Goal: Navigation & Orientation: Find specific page/section

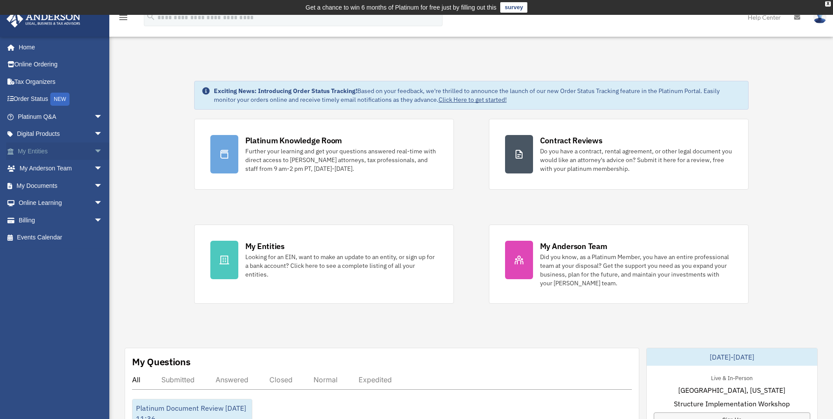
click at [41, 152] on link "My Entities arrow_drop_down" at bounding box center [61, 150] width 110 height 17
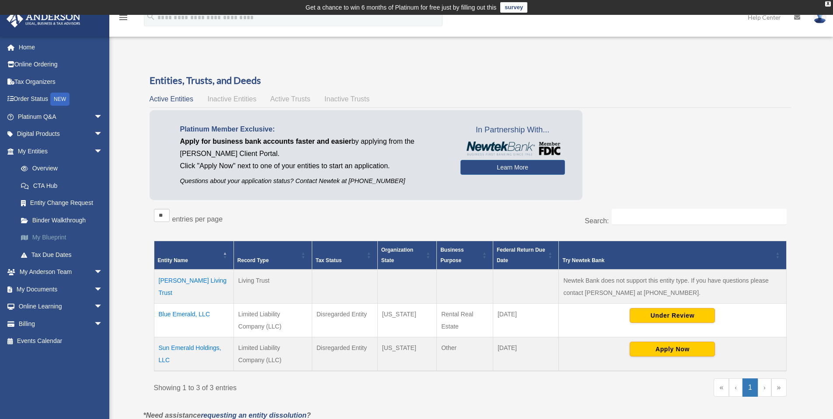
click at [53, 238] on link "My Blueprint" at bounding box center [64, 237] width 104 height 17
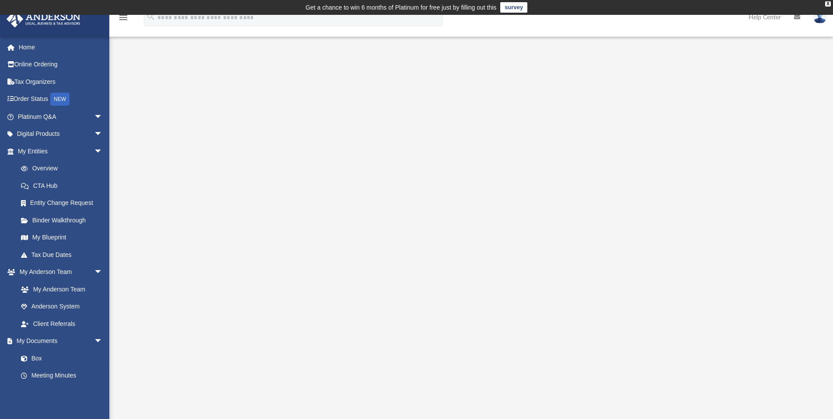
click at [728, 152] on div at bounding box center [471, 251] width 651 height 350
click at [44, 149] on link "My Entities arrow_drop_down" at bounding box center [61, 150] width 110 height 17
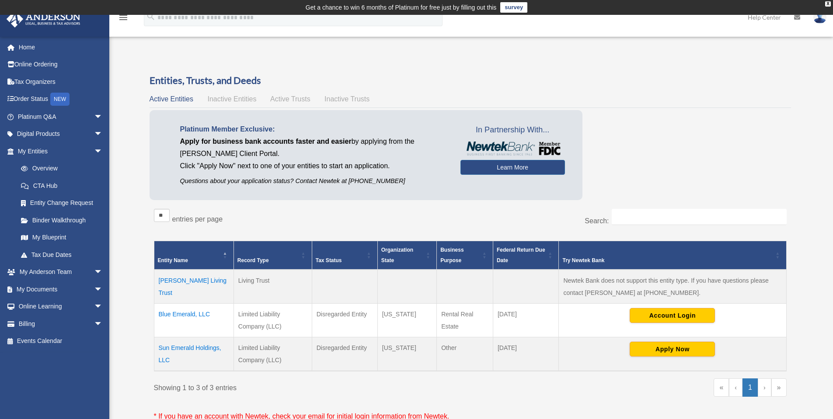
click at [285, 100] on span "Active Trusts" at bounding box center [290, 98] width 40 height 7
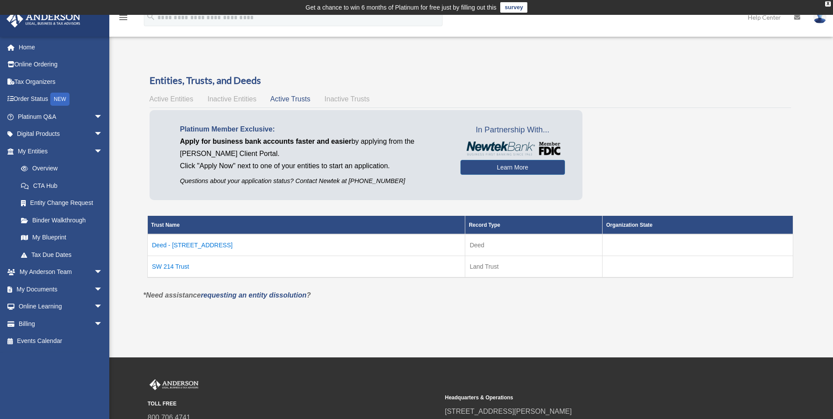
click at [187, 243] on td "Deed - [STREET_ADDRESS]" at bounding box center [306, 245] width 318 height 22
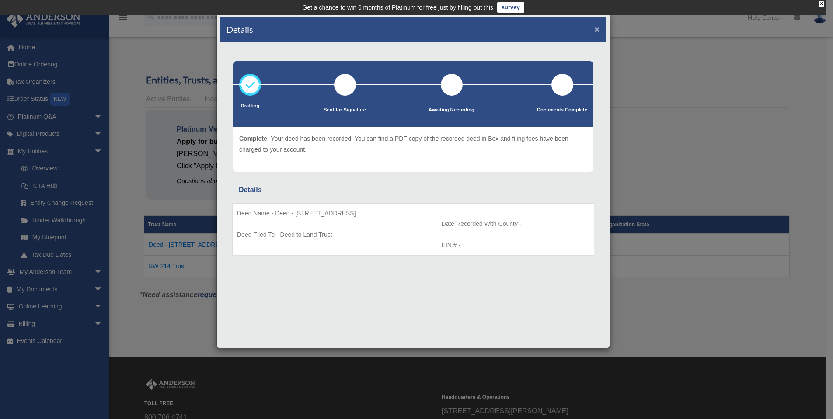
click at [597, 29] on button "×" at bounding box center [597, 28] width 6 height 9
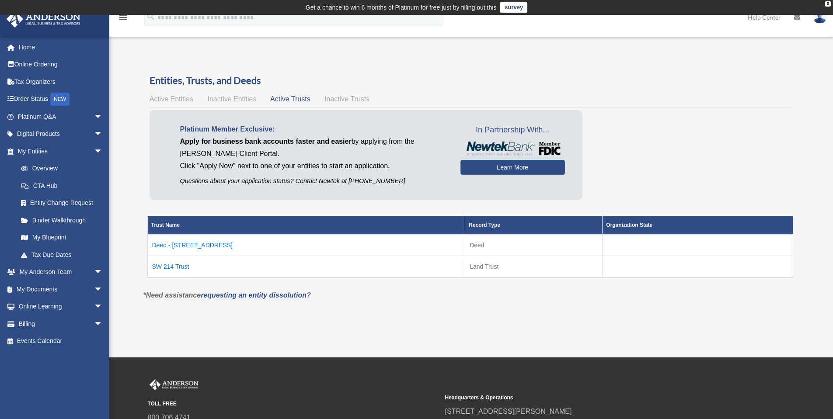
click at [180, 267] on td "SW 214 Trust" at bounding box center [306, 267] width 318 height 22
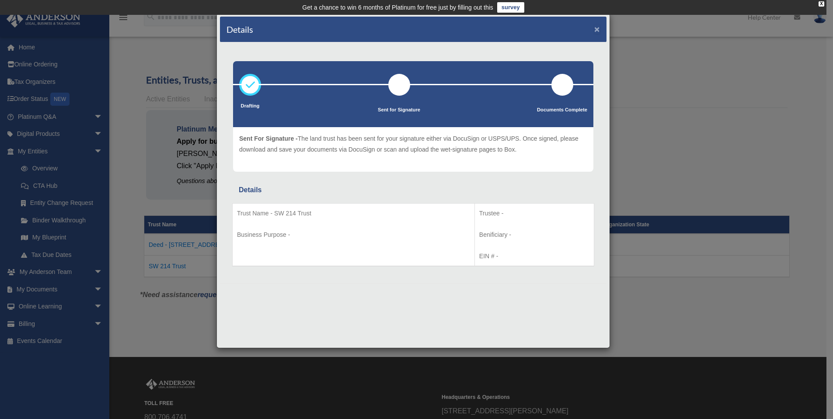
click at [597, 29] on button "×" at bounding box center [597, 28] width 6 height 9
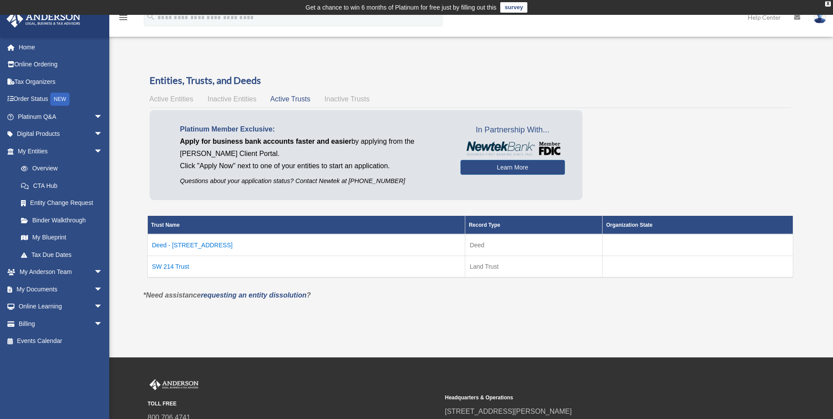
click at [176, 97] on span "Active Entities" at bounding box center [171, 98] width 44 height 7
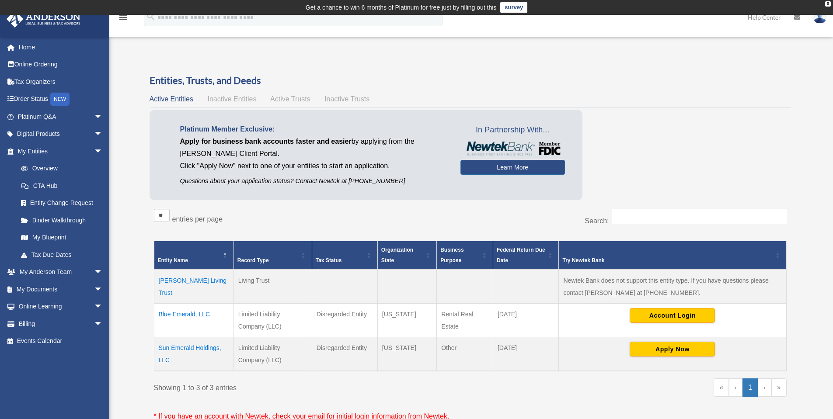
click at [180, 281] on td "Aurea I. Antongiorgi Living Trust" at bounding box center [194, 287] width 80 height 34
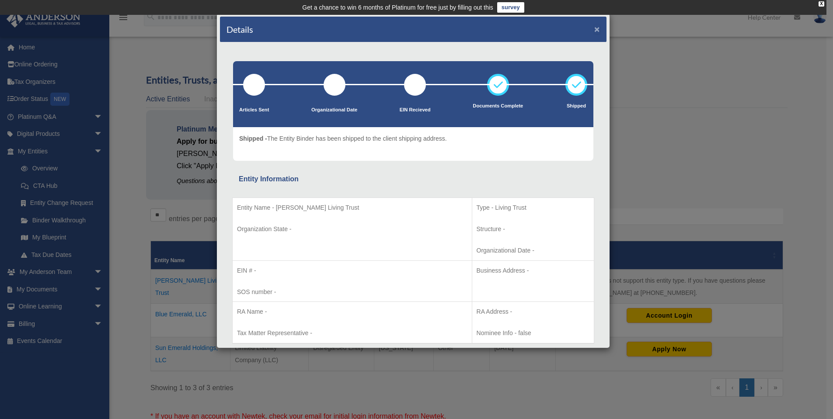
click at [594, 27] on button "×" at bounding box center [597, 28] width 6 height 9
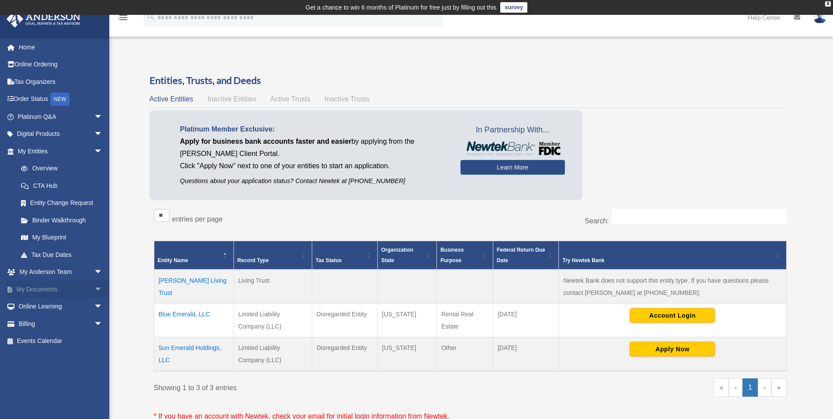
click at [55, 290] on link "My Documents arrow_drop_down" at bounding box center [61, 289] width 110 height 17
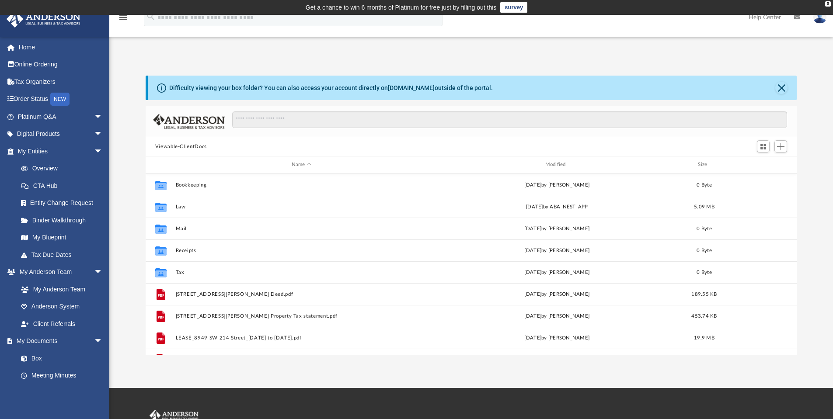
scroll to position [192, 644]
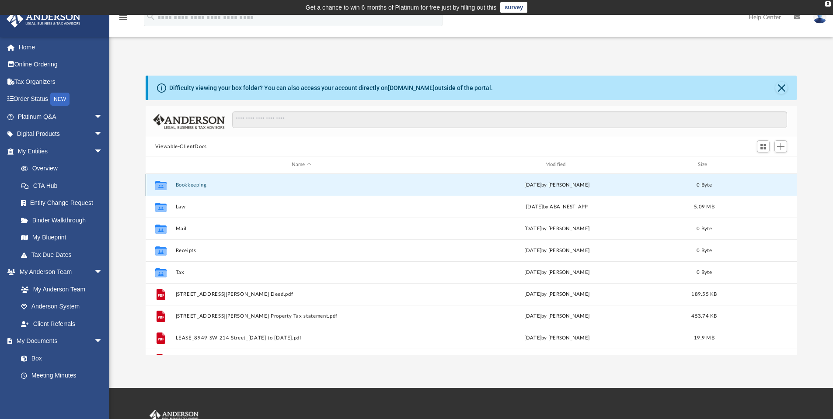
click at [194, 187] on button "Bookkeeping" at bounding box center [301, 185] width 252 height 6
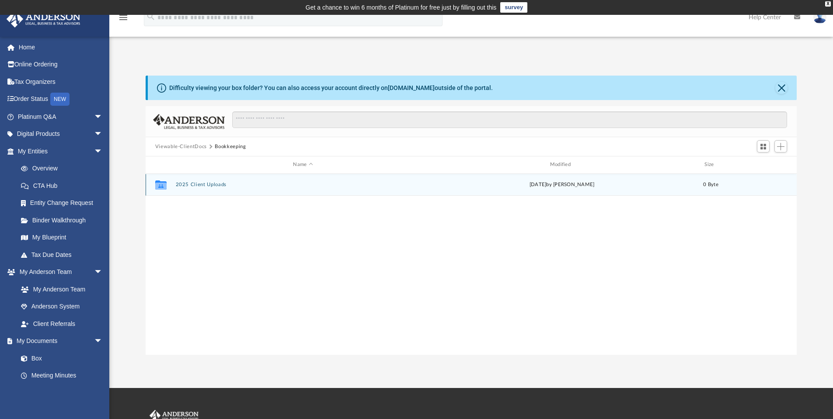
click at [196, 185] on button "2025 Client Uploads" at bounding box center [302, 185] width 255 height 6
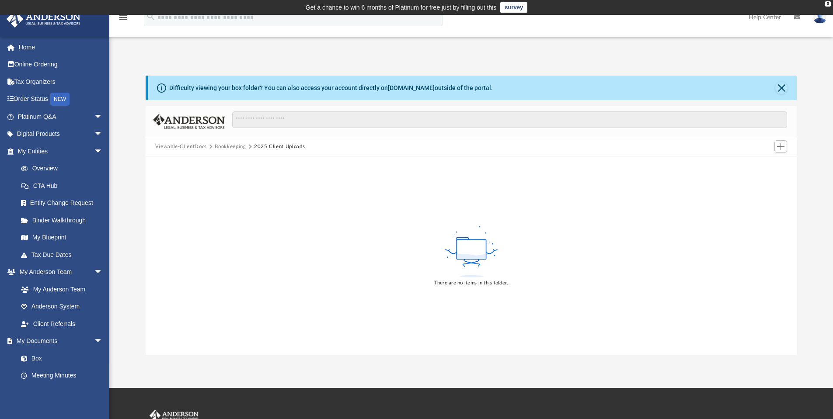
click at [226, 147] on button "Bookkeeping" at bounding box center [230, 147] width 31 height 8
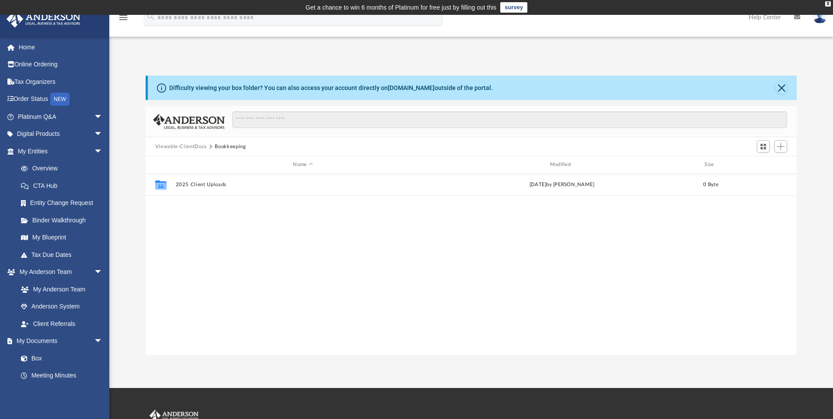
click at [189, 147] on button "Viewable-ClientDocs" at bounding box center [181, 147] width 52 height 8
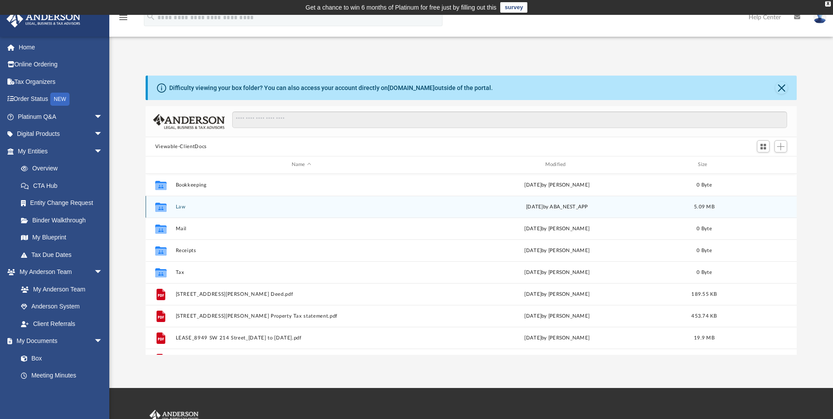
click at [181, 208] on button "Law" at bounding box center [301, 207] width 252 height 6
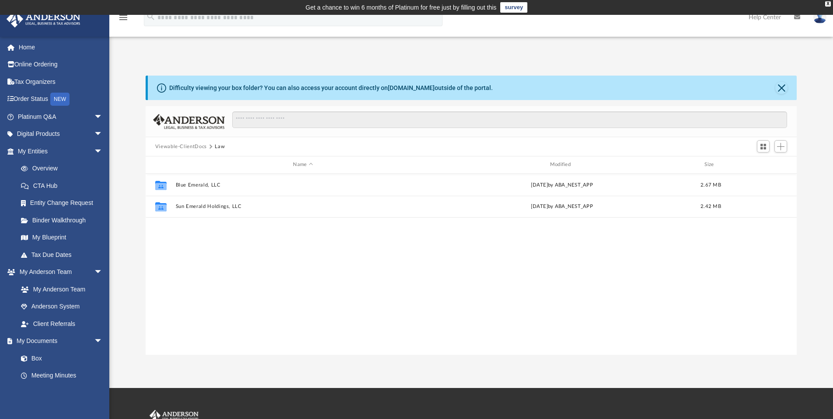
click at [194, 148] on button "Viewable-ClientDocs" at bounding box center [181, 147] width 52 height 8
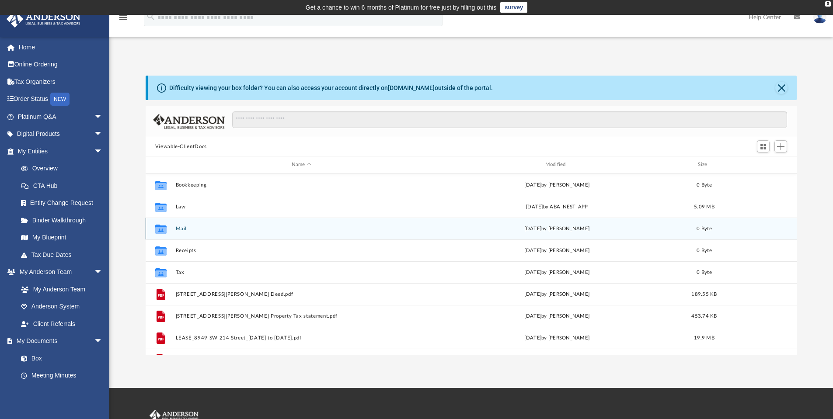
click at [180, 230] on button "Mail" at bounding box center [301, 229] width 252 height 6
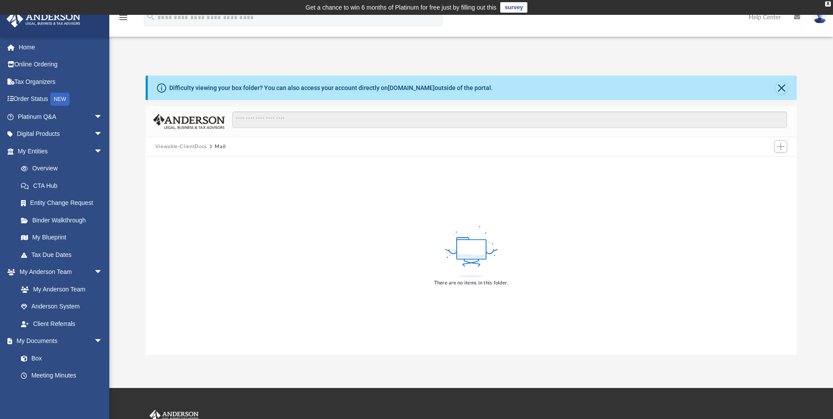
click at [187, 148] on button "Viewable-ClientDocs" at bounding box center [181, 147] width 52 height 8
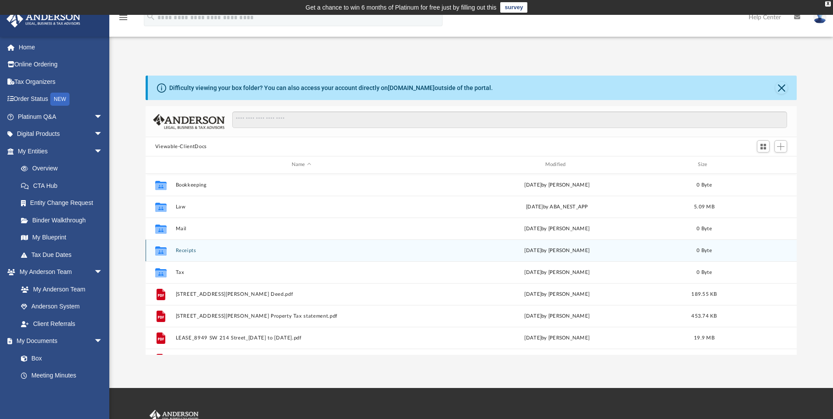
click at [178, 251] on button "Receipts" at bounding box center [301, 251] width 252 height 6
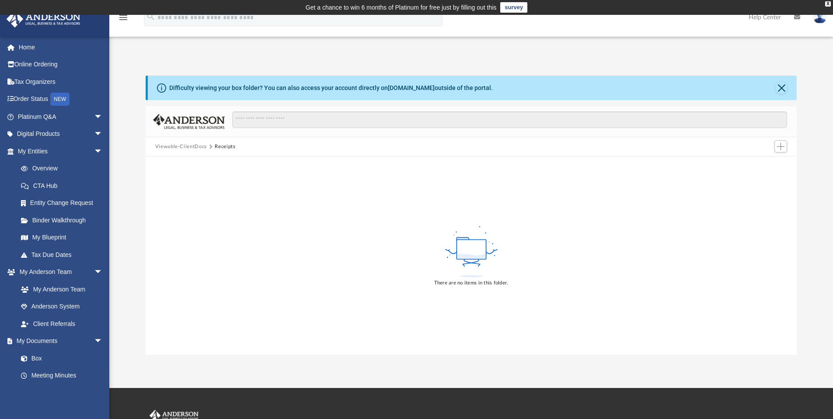
click at [178, 143] on button "Viewable-ClientDocs" at bounding box center [181, 147] width 52 height 8
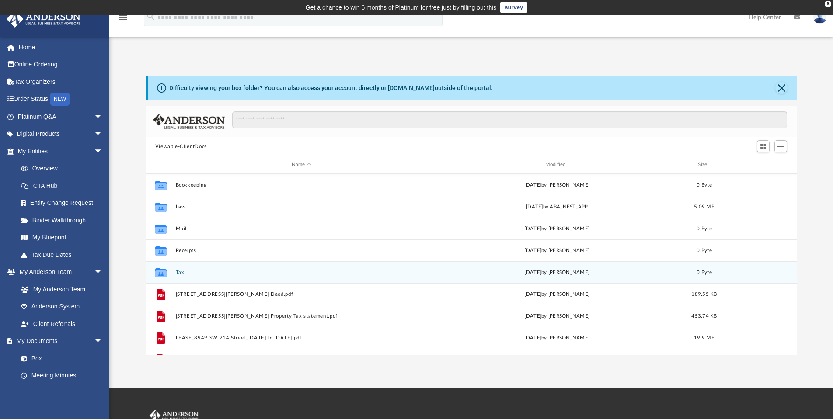
click at [178, 271] on button "Tax" at bounding box center [301, 273] width 252 height 6
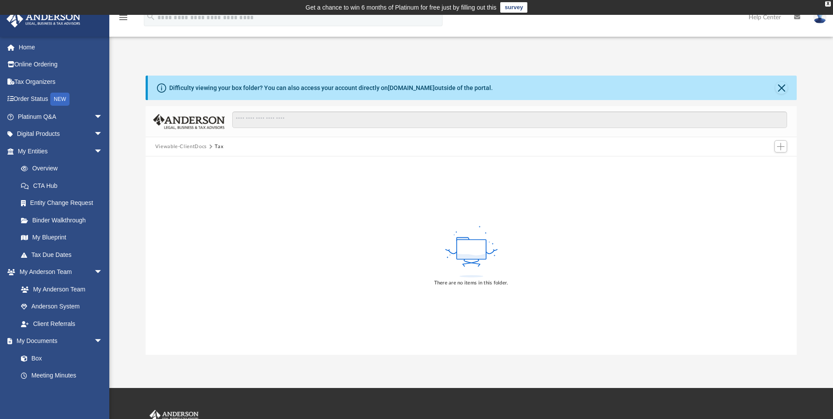
click at [187, 146] on button "Viewable-ClientDocs" at bounding box center [181, 147] width 52 height 8
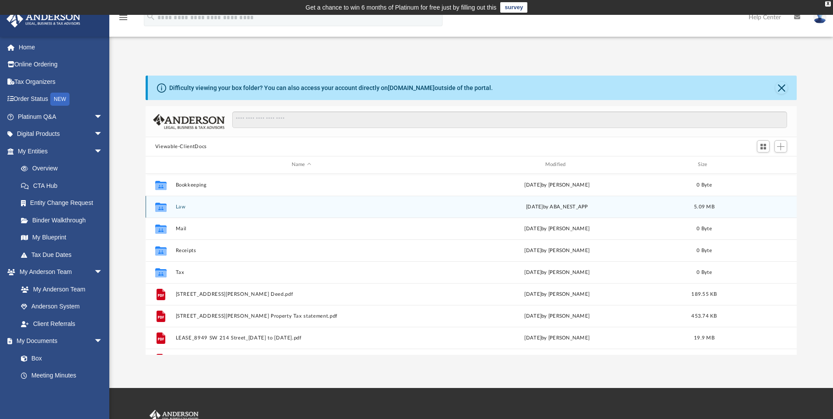
click at [183, 208] on button "Law" at bounding box center [301, 207] width 252 height 6
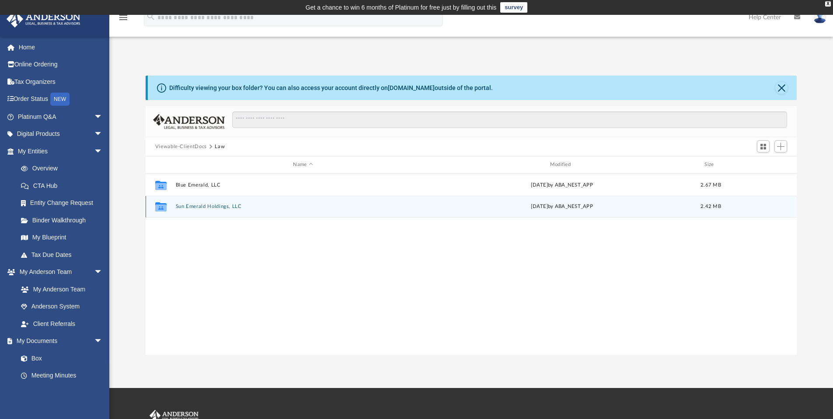
click at [206, 207] on button "Sun Emerald Holdings, LLC" at bounding box center [302, 207] width 255 height 6
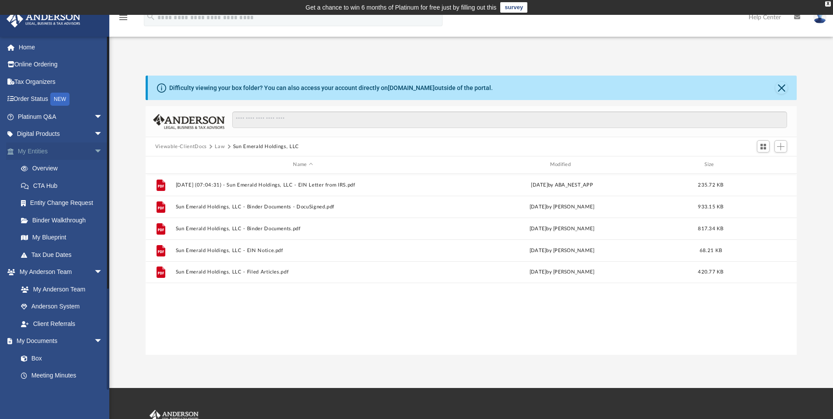
click at [32, 151] on link "My Entities arrow_drop_down" at bounding box center [61, 150] width 110 height 17
